Goal: Information Seeking & Learning: Check status

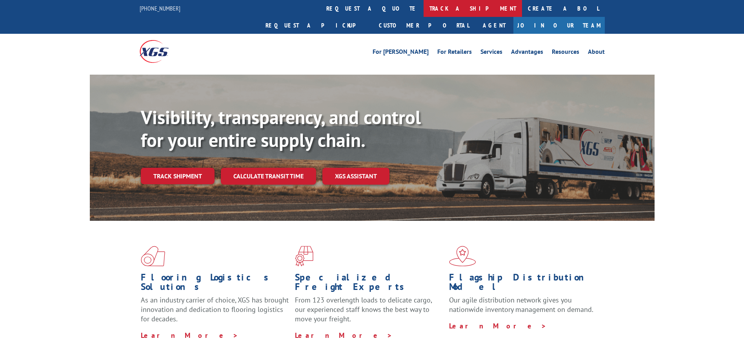
click at [424, 7] on link "track a shipment" at bounding box center [473, 8] width 98 height 17
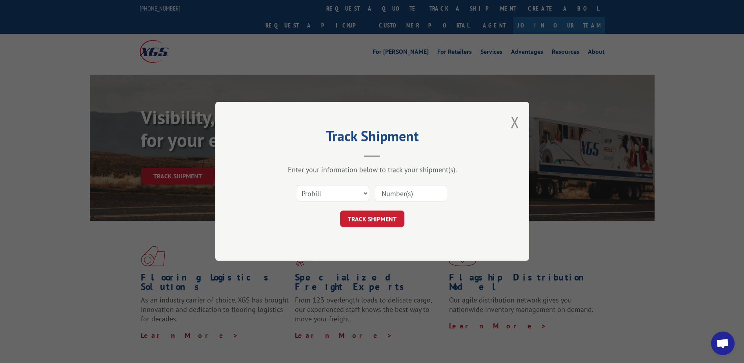
paste input "17665063"
click at [429, 189] on input at bounding box center [411, 193] width 72 height 16
type input "17665063"
click at [363, 225] on button "TRACK SHIPMENT" at bounding box center [372, 219] width 64 height 16
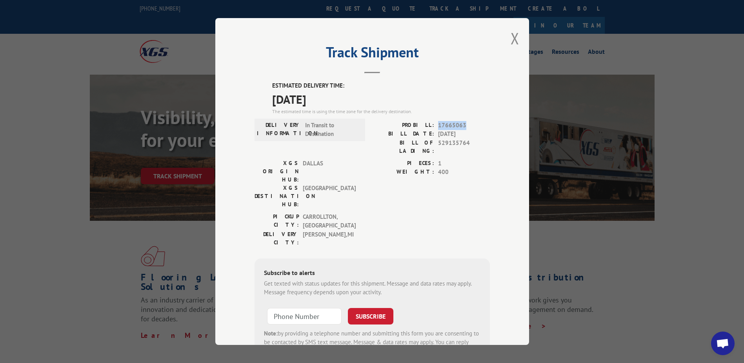
drag, startPoint x: 462, startPoint y: 124, endPoint x: 434, endPoint y: 125, distance: 28.3
click at [434, 125] on div "PROBILL: 17665063" at bounding box center [431, 125] width 118 height 9
copy span "17665063"
click at [511, 36] on button "Close modal" at bounding box center [515, 38] width 9 height 21
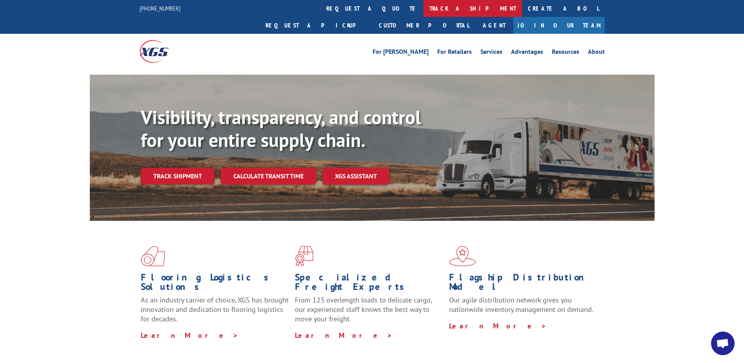
click at [424, 9] on link "track a shipment" at bounding box center [473, 8] width 98 height 17
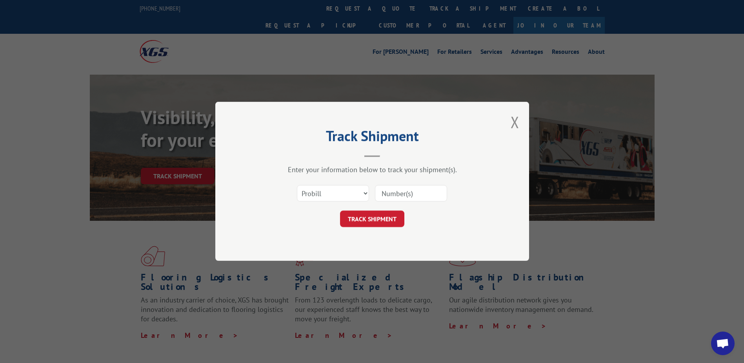
paste input "17496293"
click at [390, 186] on input at bounding box center [411, 193] width 72 height 16
type input "17496293"
click at [390, 218] on button "TRACK SHIPMENT" at bounding box center [372, 219] width 64 height 16
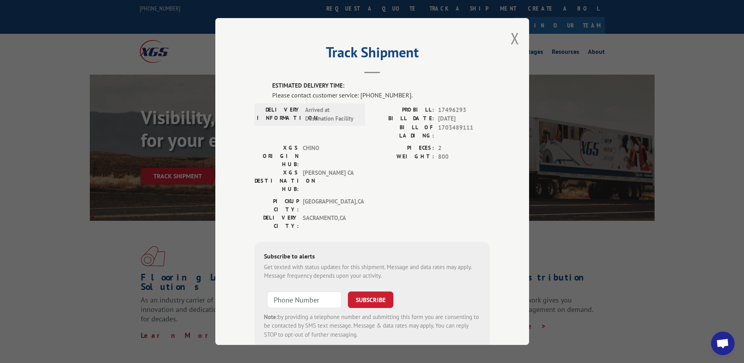
click at [518, 43] on div "Track Shipment ESTIMATED DELIVERY TIME: Please contact customer service: [PHONE…" at bounding box center [372, 181] width 314 height 326
click at [511, 38] on button "Close modal" at bounding box center [515, 38] width 9 height 21
